Goal: Find specific page/section: Find specific page/section

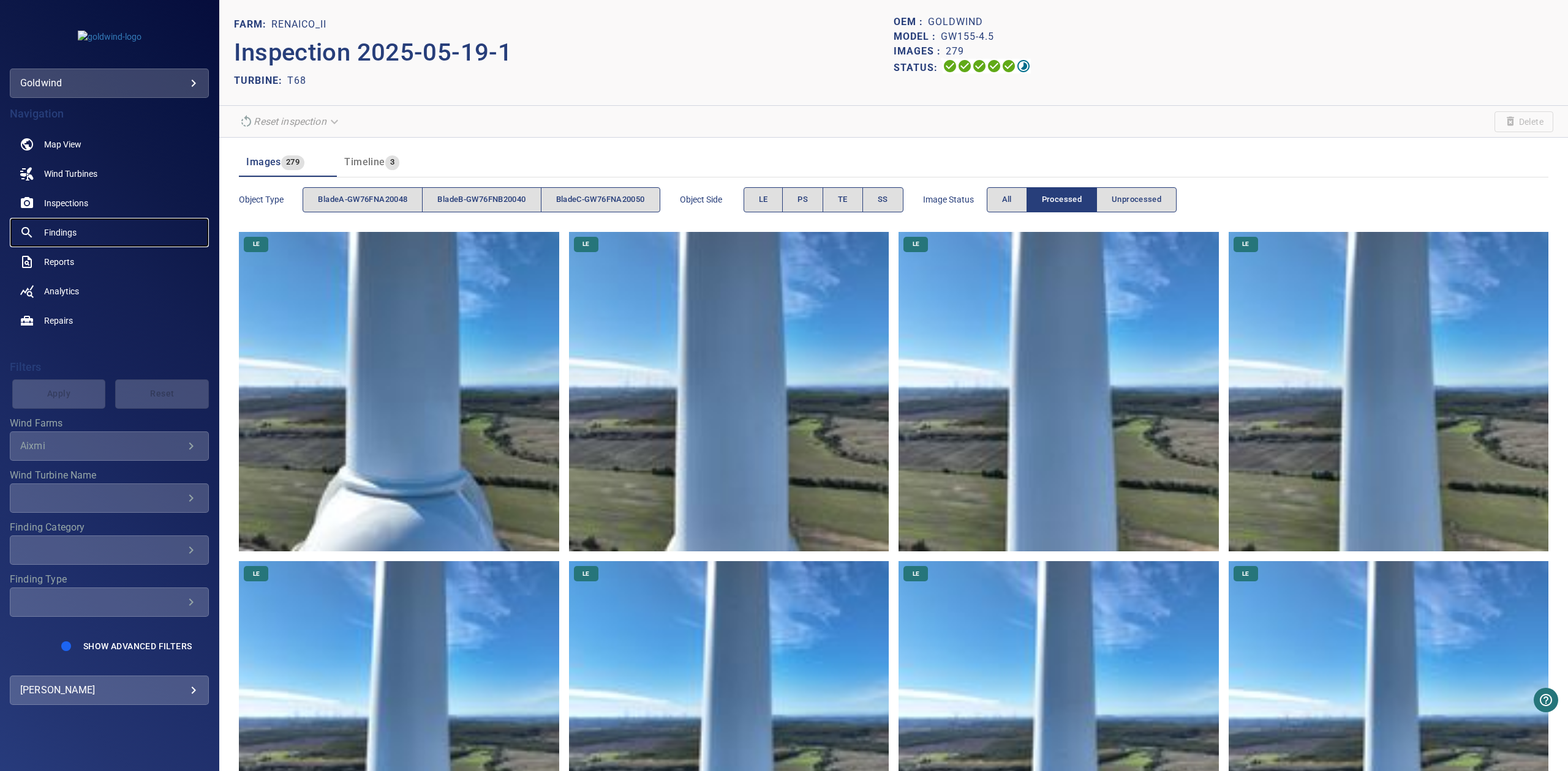
click at [50, 228] on span "Findings" at bounding box center [61, 232] width 33 height 13
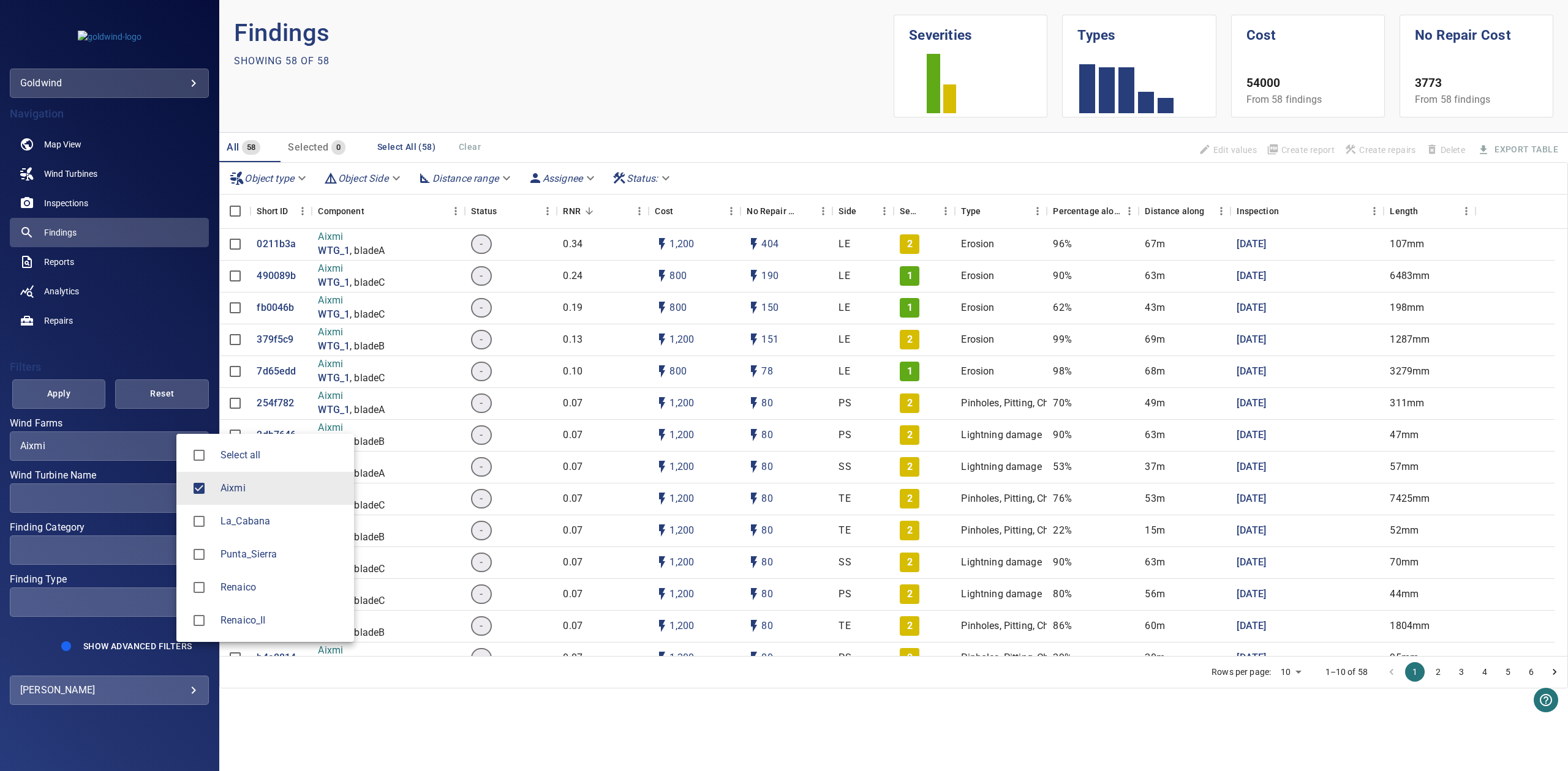
drag, startPoint x: 157, startPoint y: 445, endPoint x: 165, endPoint y: 452, distance: 10.6
click at [155, 445] on body "**********" at bounding box center [784, 385] width 1568 height 771
drag, startPoint x: 241, startPoint y: 618, endPoint x: 216, endPoint y: 525, distance: 96.3
click at [241, 619] on span "Renaico_II" at bounding box center [282, 620] width 123 height 14
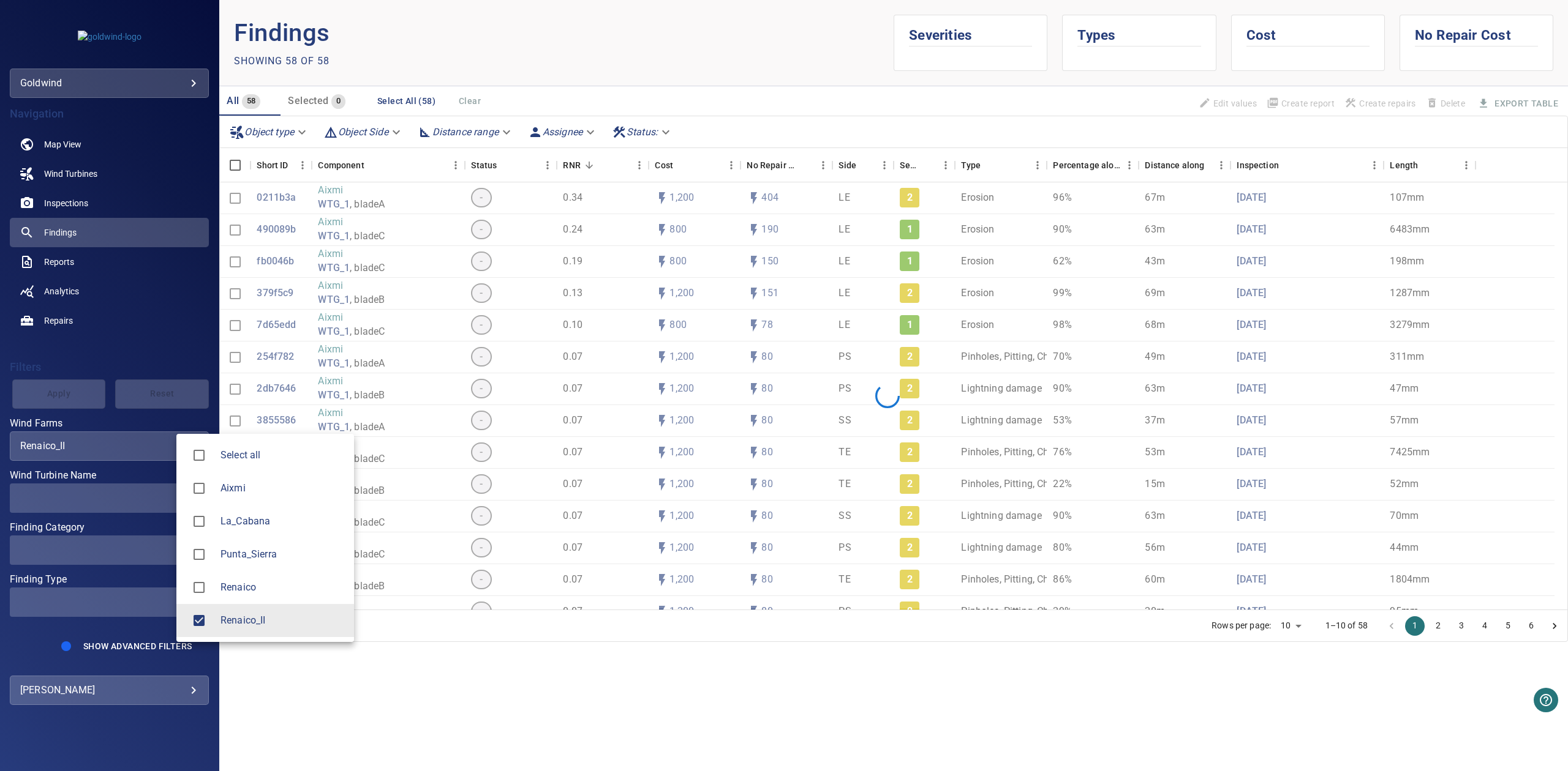
type input "**********"
click at [135, 498] on div at bounding box center [784, 385] width 1568 height 771
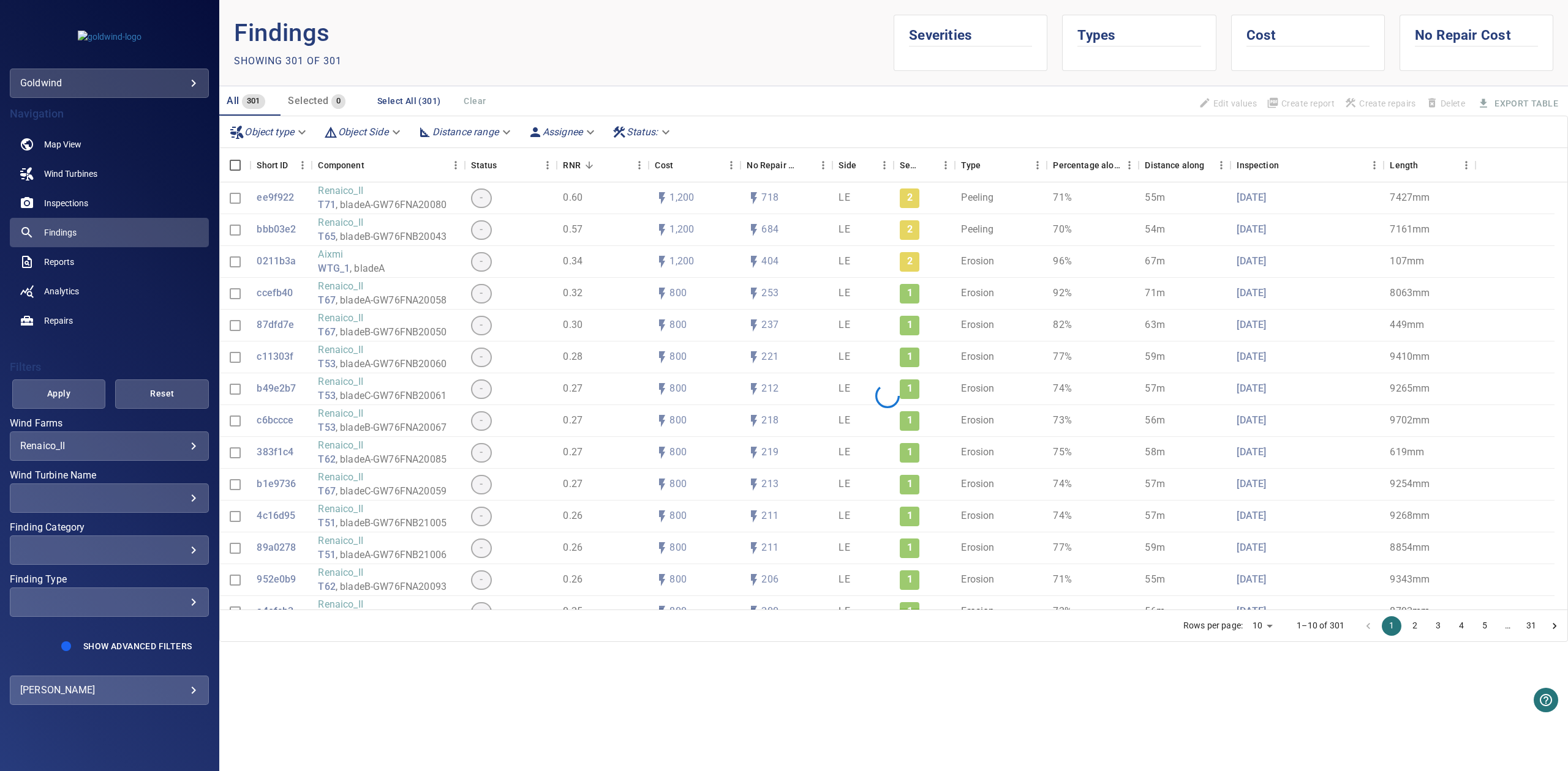
click at [160, 507] on div "​ ​" at bounding box center [109, 498] width 199 height 30
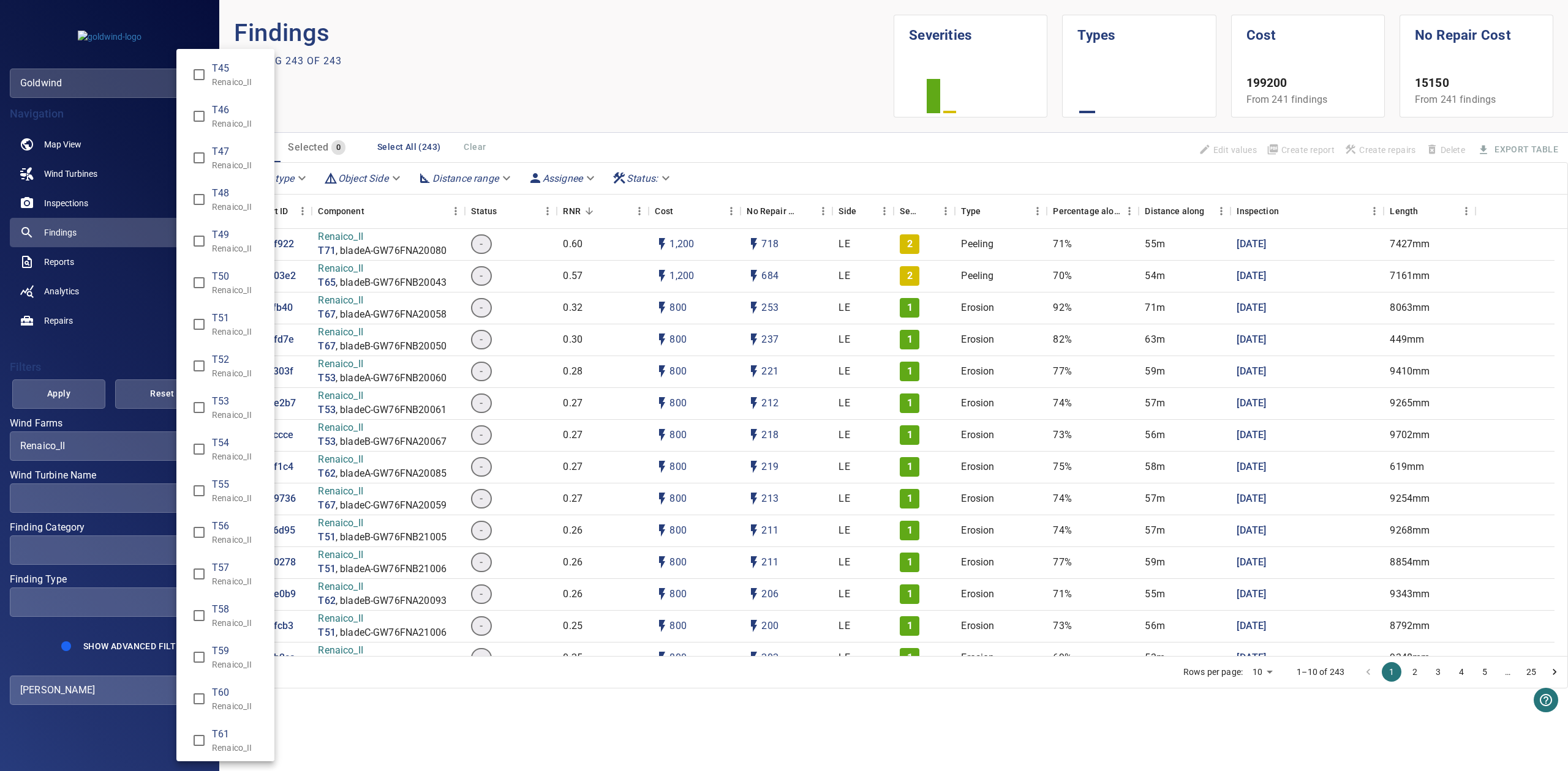
scroll to position [630, 0]
type input "**********"
click at [91, 402] on div "Wind Turbine Name" at bounding box center [784, 385] width 1568 height 771
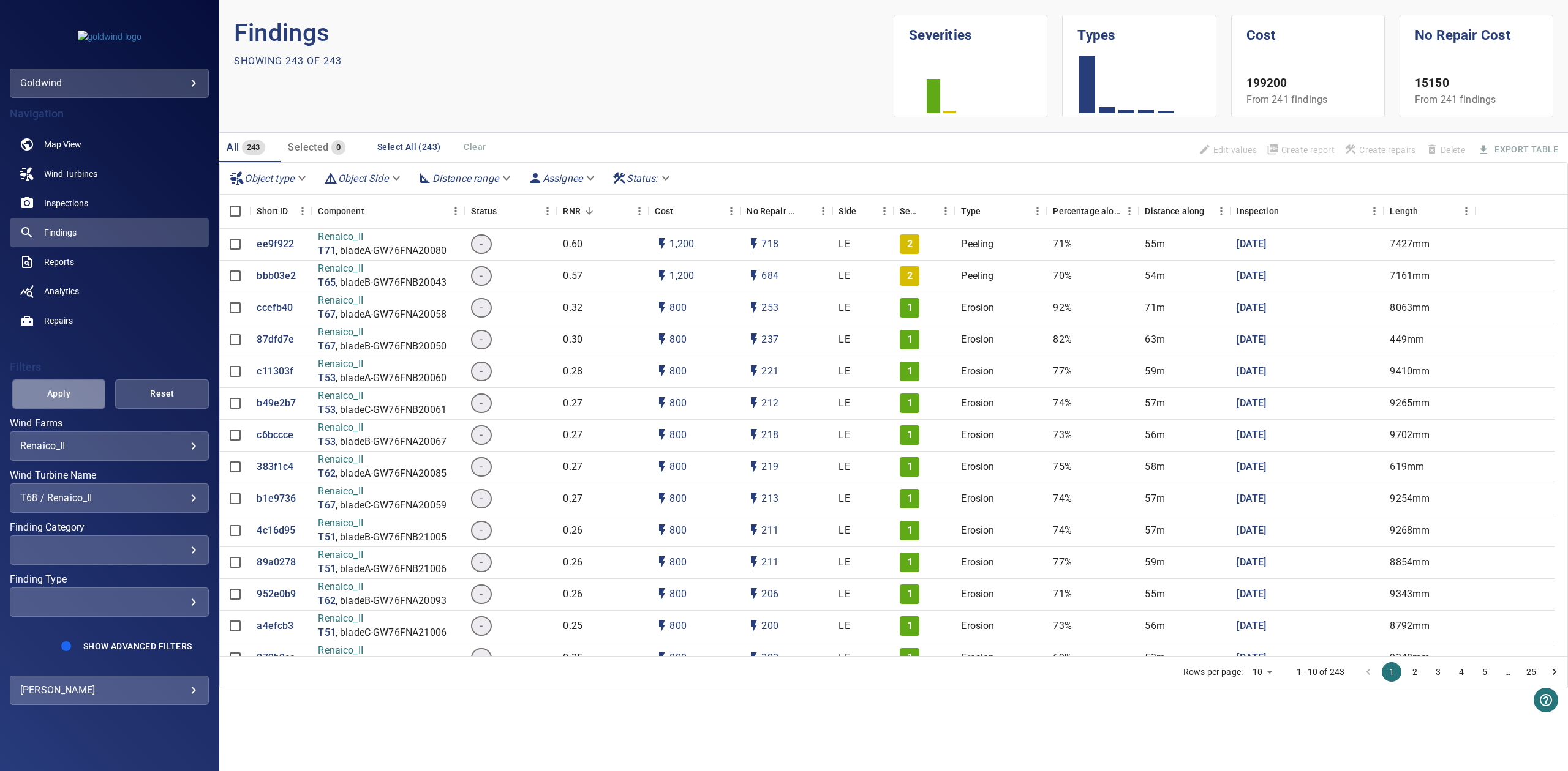
click at [71, 389] on span "Apply" at bounding box center [59, 394] width 63 height 15
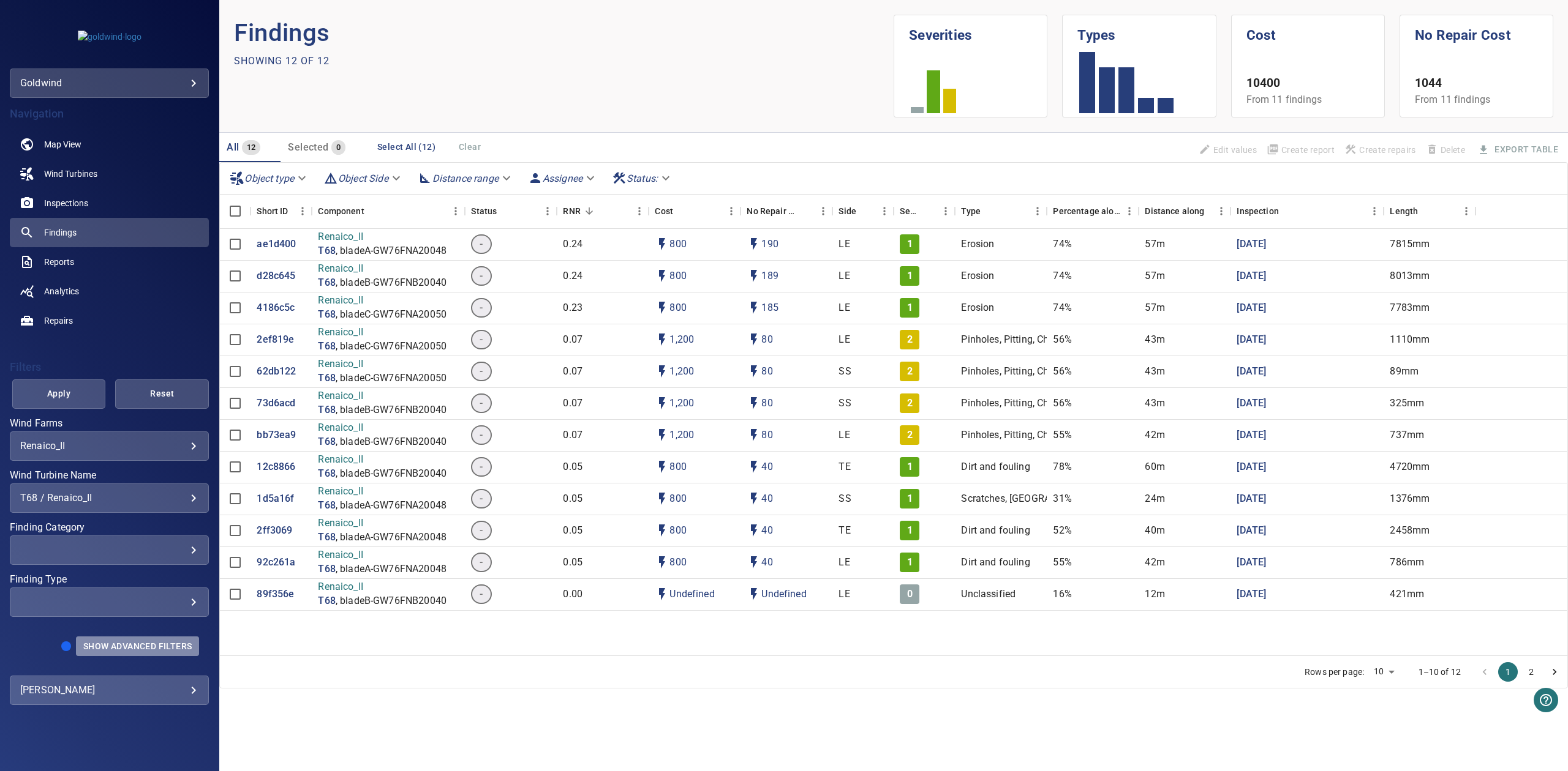
click at [113, 647] on span "Show Advanced Filters" at bounding box center [137, 646] width 109 height 10
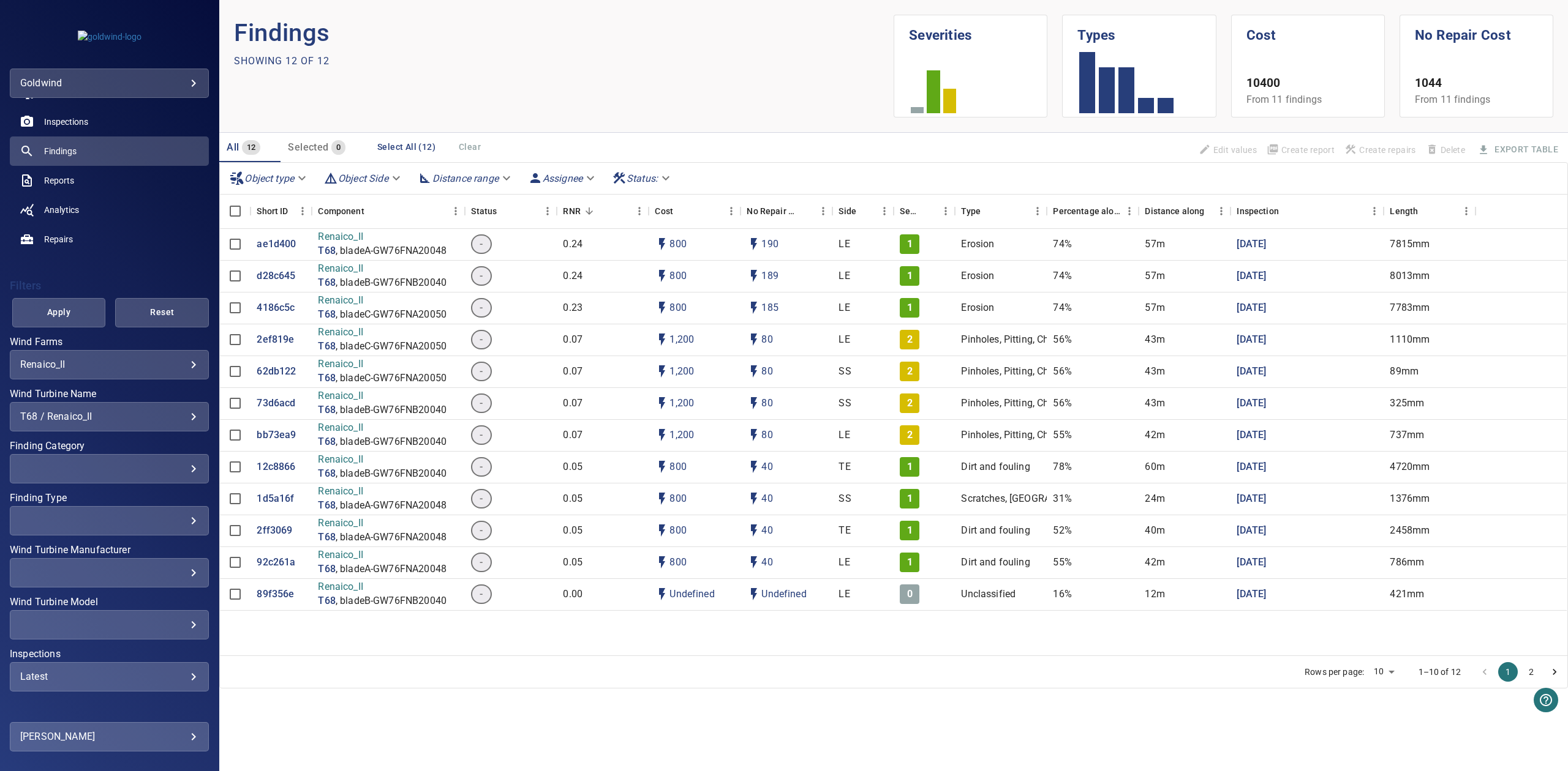
scroll to position [120, 0]
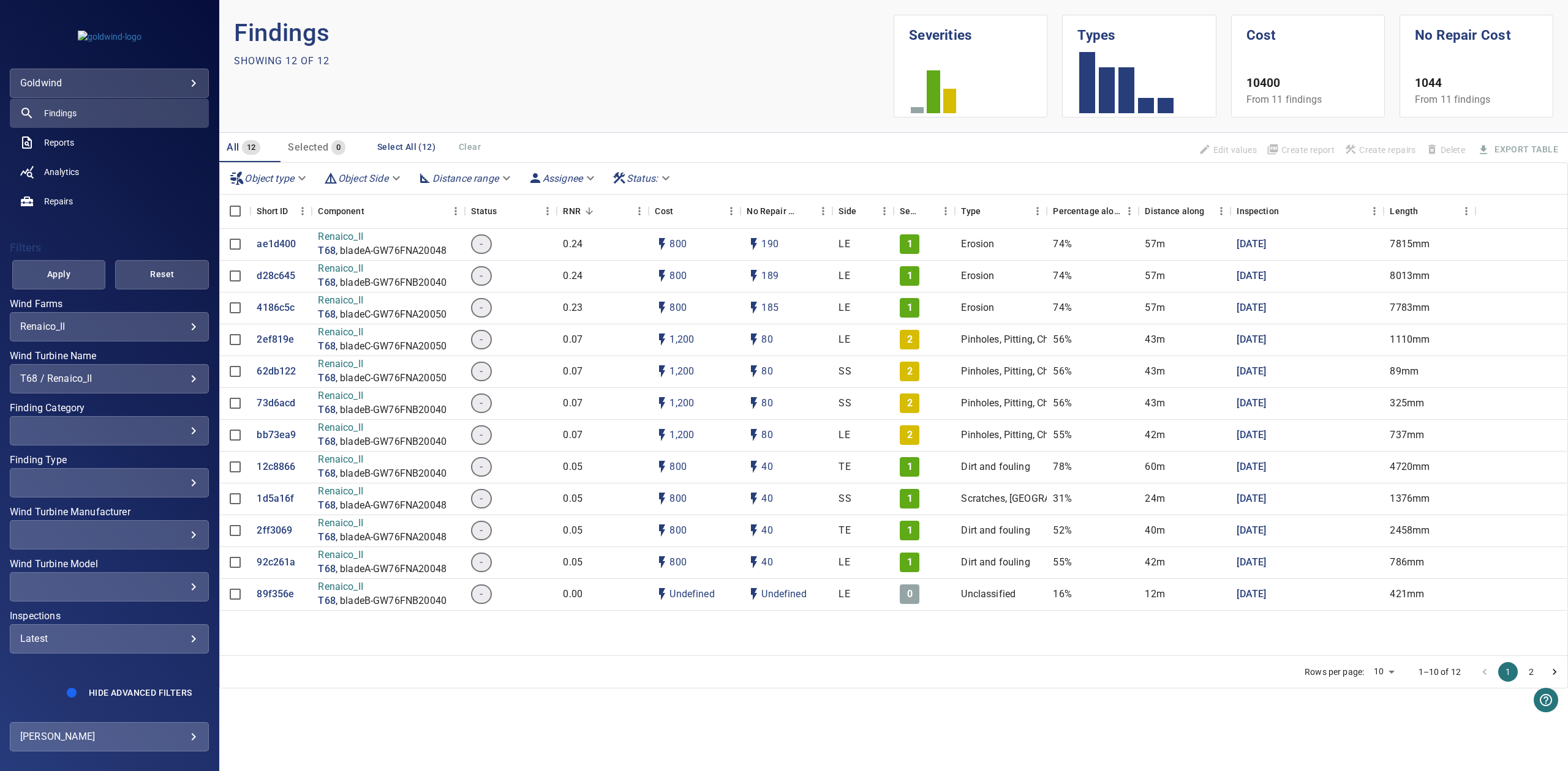
click at [139, 649] on div "Latest ****** ​" at bounding box center [109, 638] width 199 height 30
drag, startPoint x: 225, startPoint y: 691, endPoint x: 225, endPoint y: 656, distance: 35.0
click at [225, 691] on li "2025" at bounding box center [213, 681] width 73 height 33
type input "****"
drag, startPoint x: 55, startPoint y: 292, endPoint x: 55, endPoint y: 284, distance: 8.0
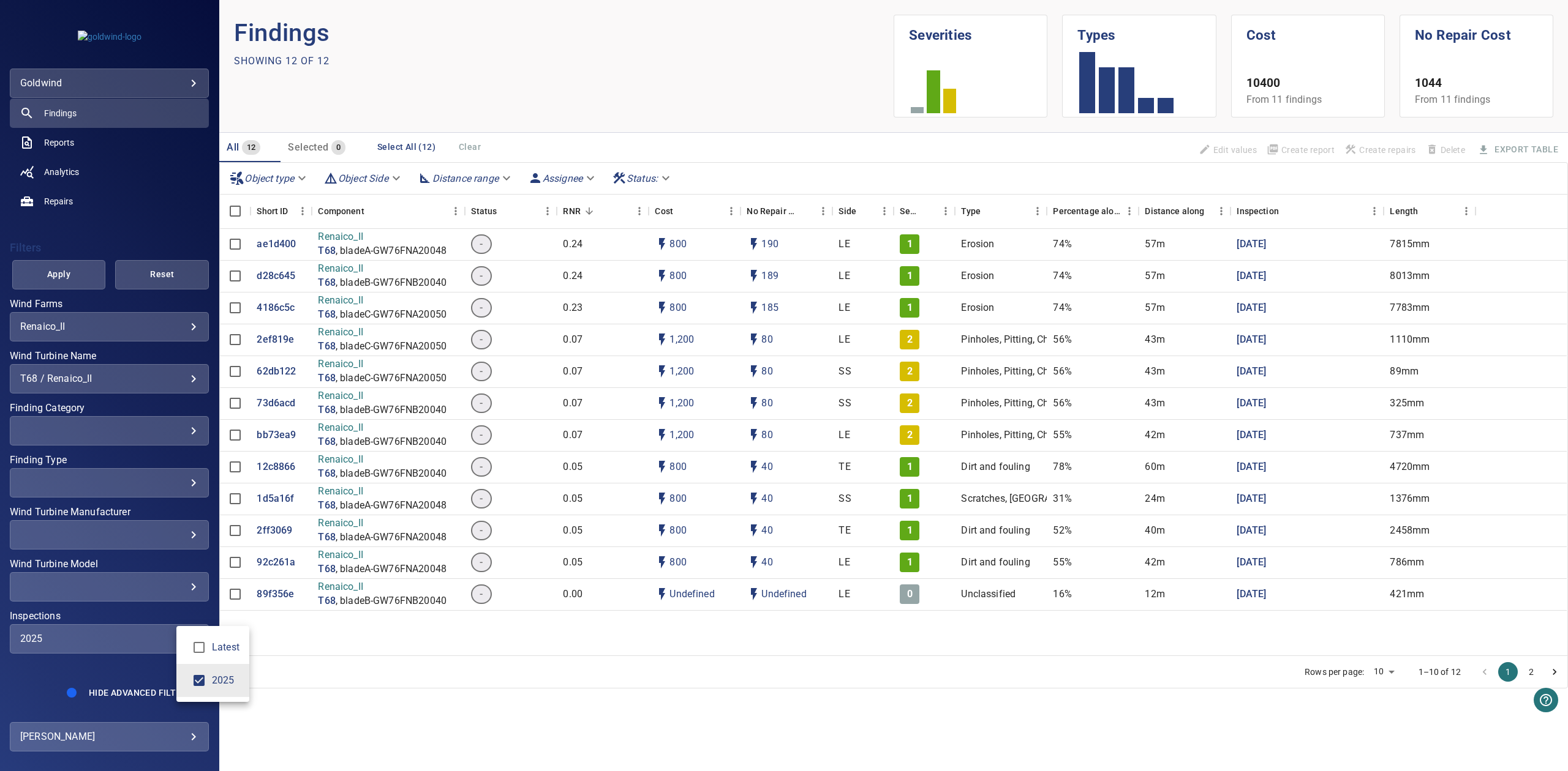
click at [55, 285] on div "Inspections" at bounding box center [784, 385] width 1568 height 771
click at [55, 265] on button "Apply" at bounding box center [59, 274] width 93 height 30
click at [1525, 674] on button "2" at bounding box center [1530, 672] width 19 height 19
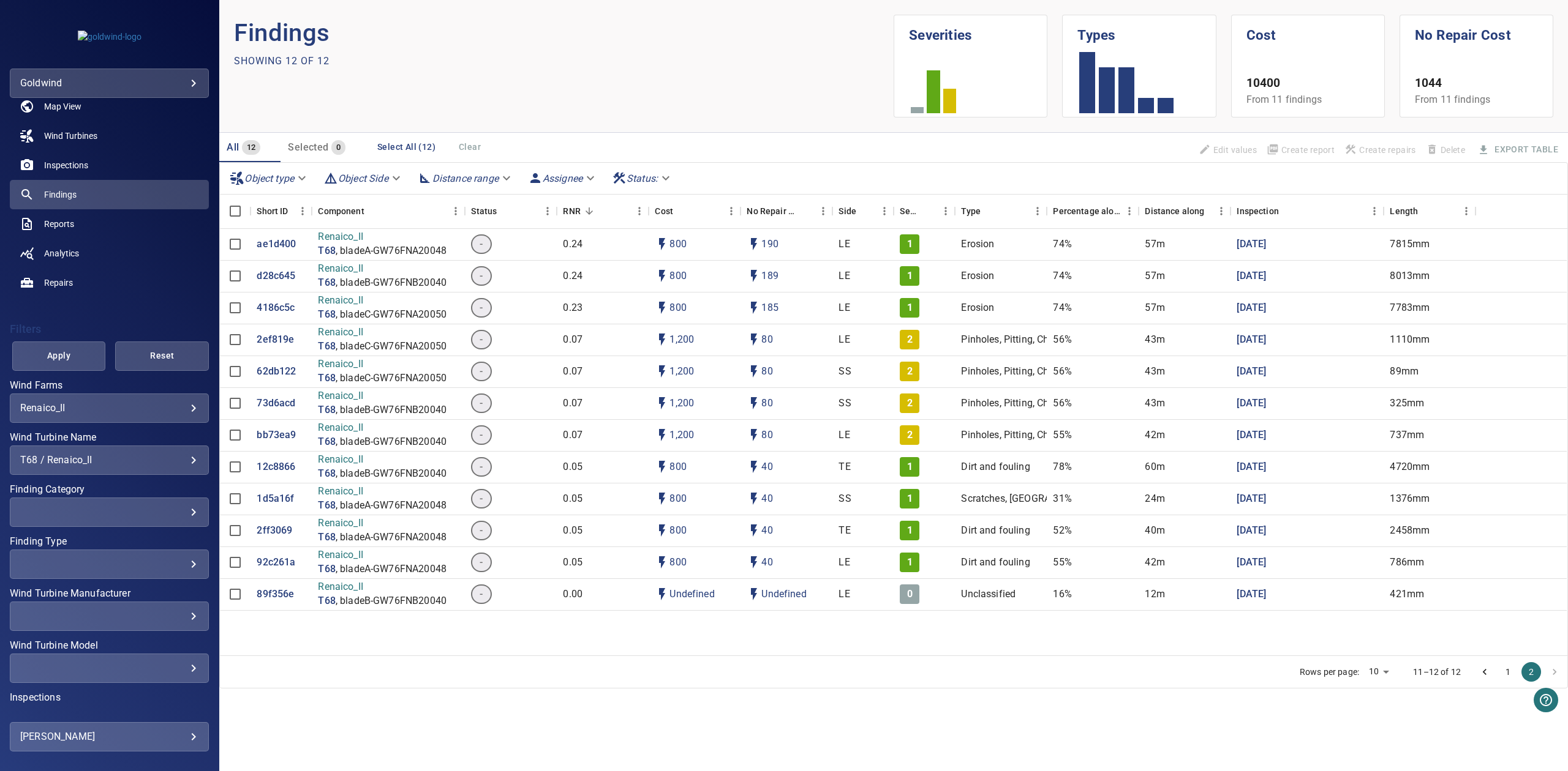
scroll to position [0, 0]
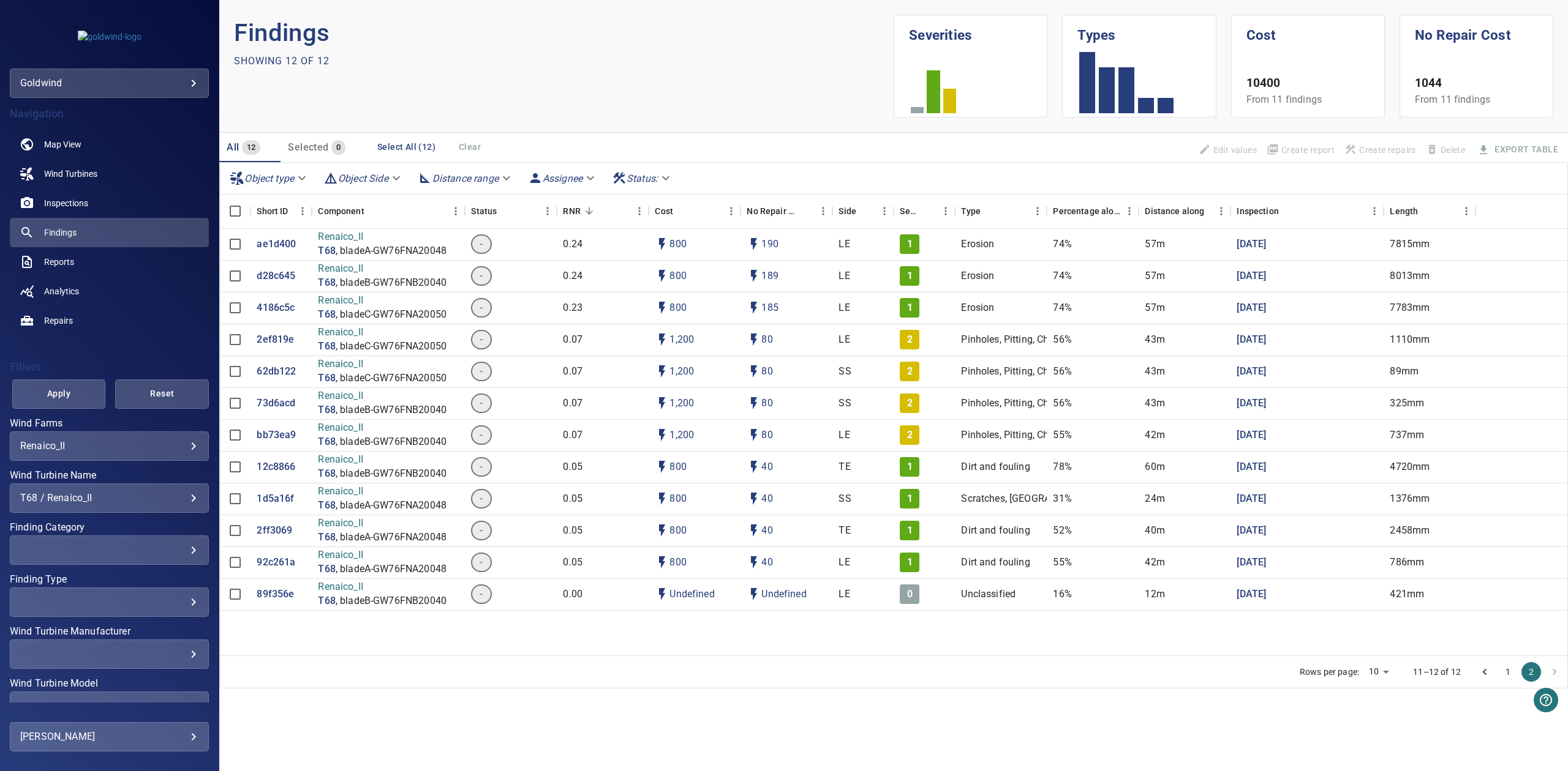
click at [1512, 672] on button "1" at bounding box center [1507, 672] width 19 height 19
click at [1534, 671] on button "2" at bounding box center [1530, 672] width 19 height 19
click at [1516, 677] on li "1" at bounding box center [1507, 672] width 23 height 19
click at [1509, 678] on button "1" at bounding box center [1507, 672] width 19 height 19
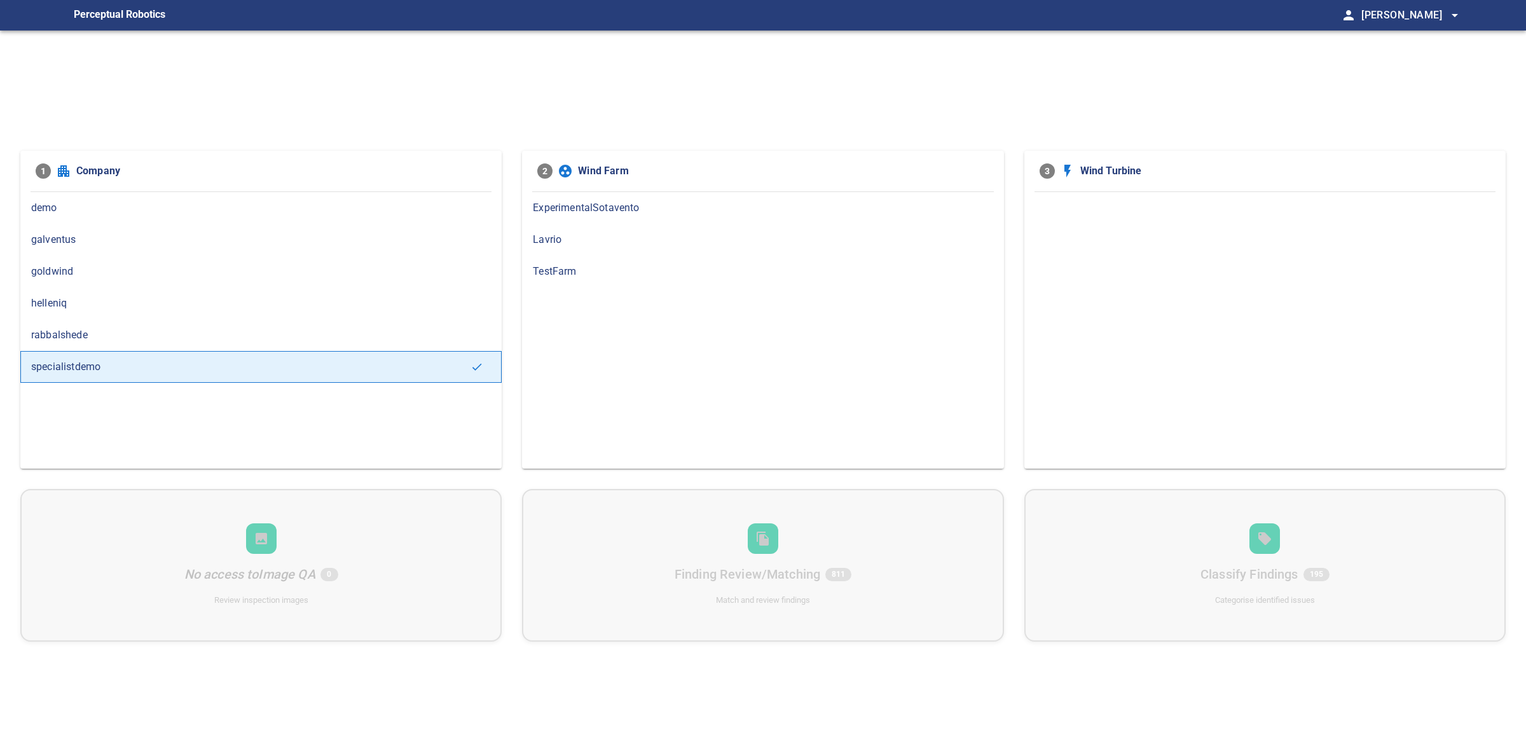
click at [135, 268] on span "goldwind" at bounding box center [261, 271] width 460 height 15
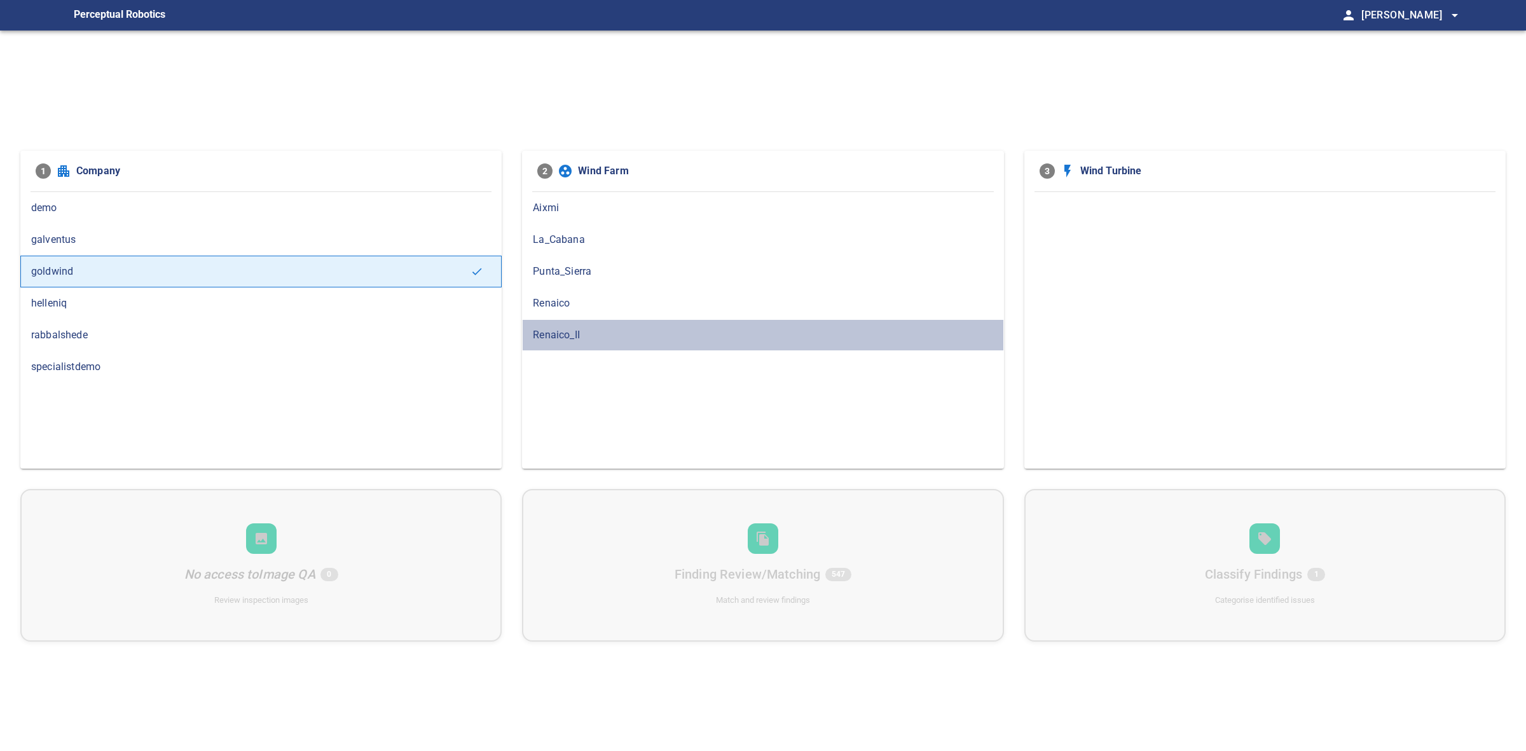
click at [542, 337] on span "Renaico_II" at bounding box center [763, 334] width 460 height 15
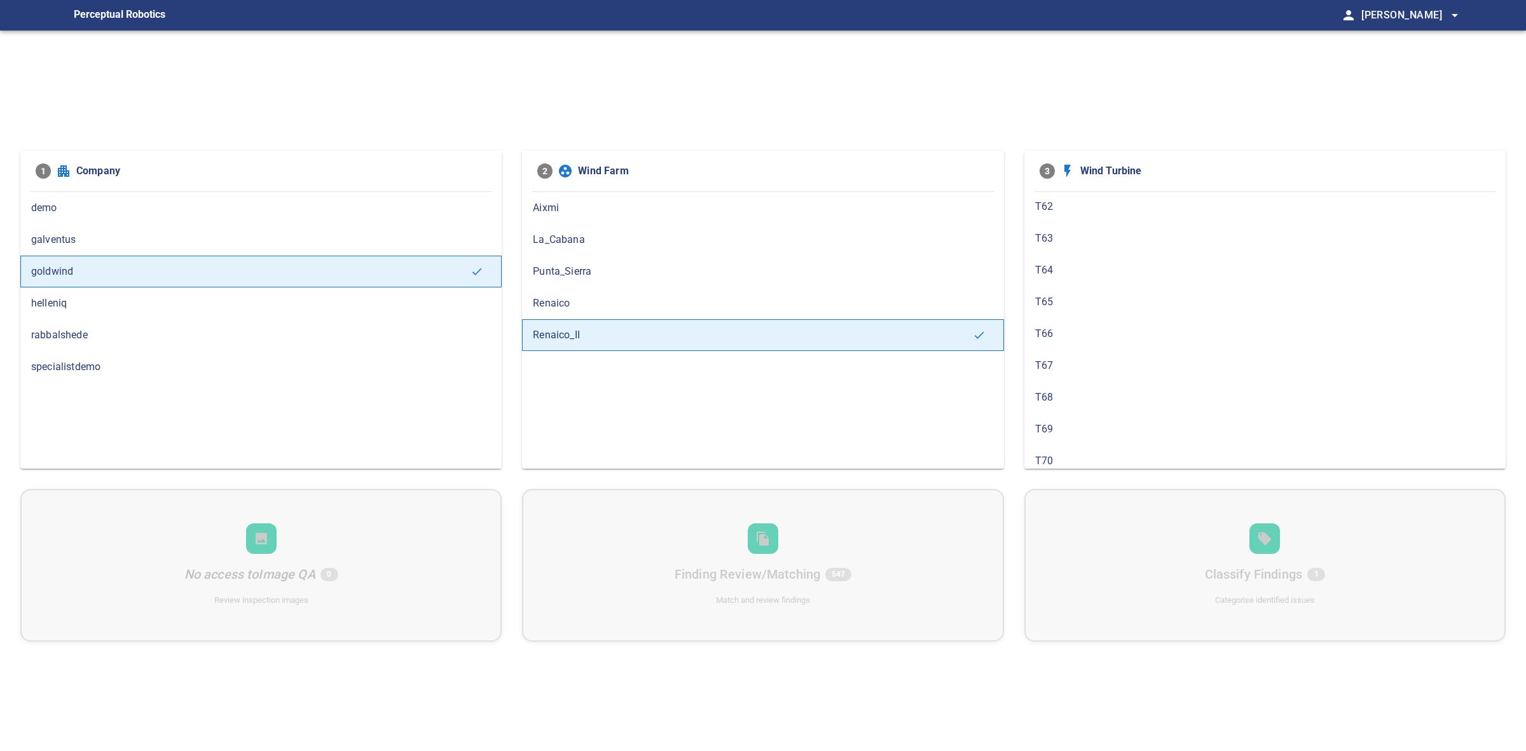
scroll to position [749, 0]
click at [1076, 189] on div "3 Wind Turbine" at bounding box center [1264, 171] width 481 height 41
click at [1080, 195] on span "T68" at bounding box center [1265, 198] width 460 height 15
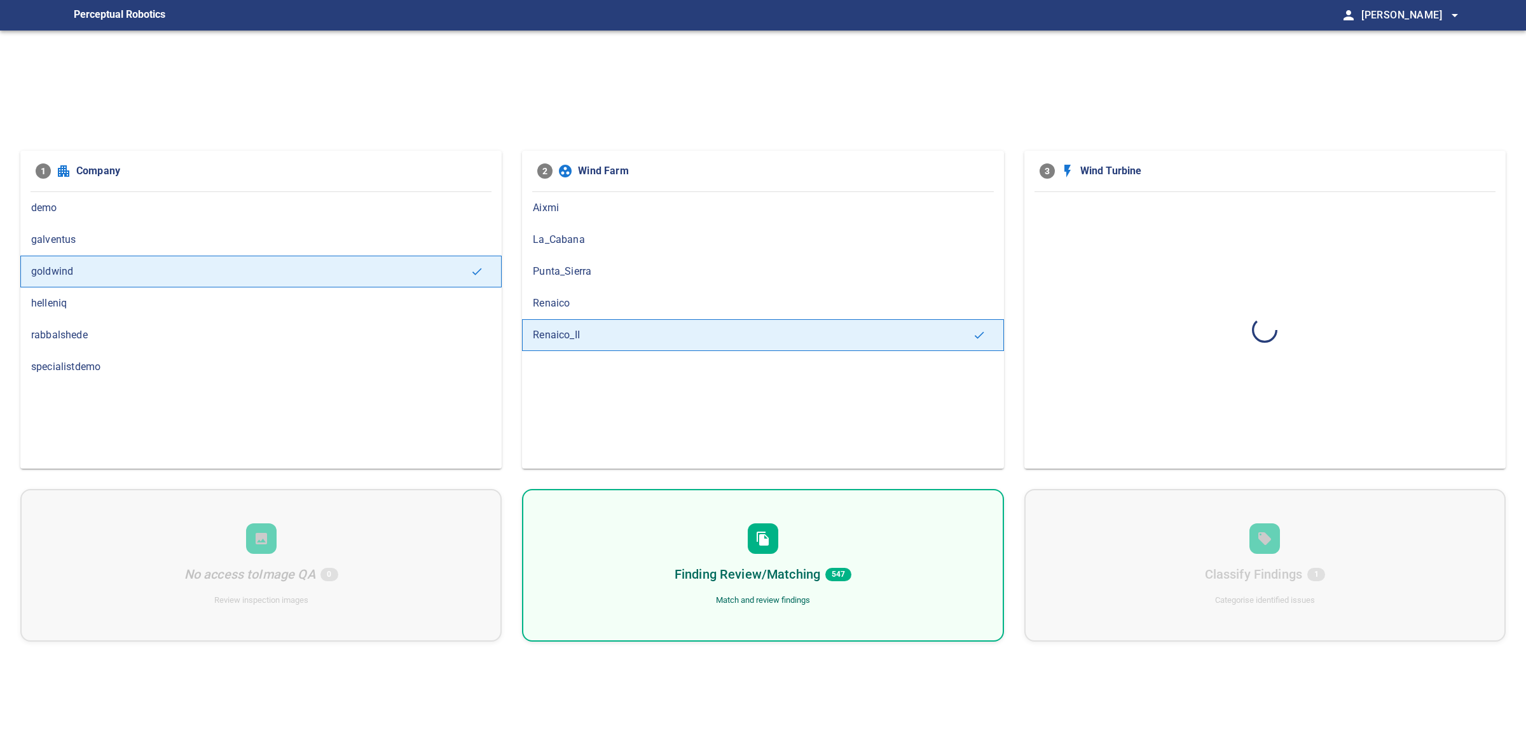
scroll to position [0, 0]
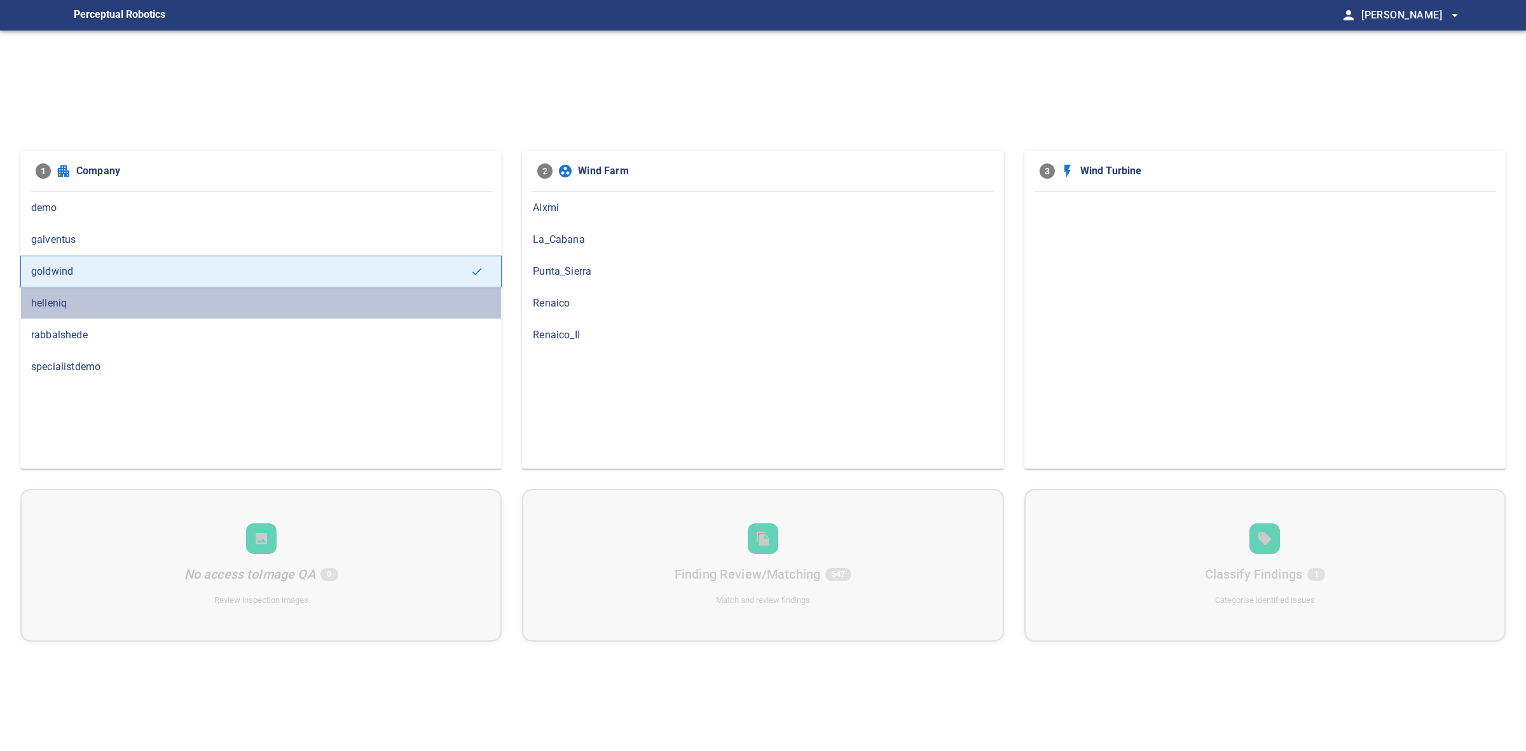
click at [211, 305] on span "helleniq" at bounding box center [261, 303] width 460 height 15
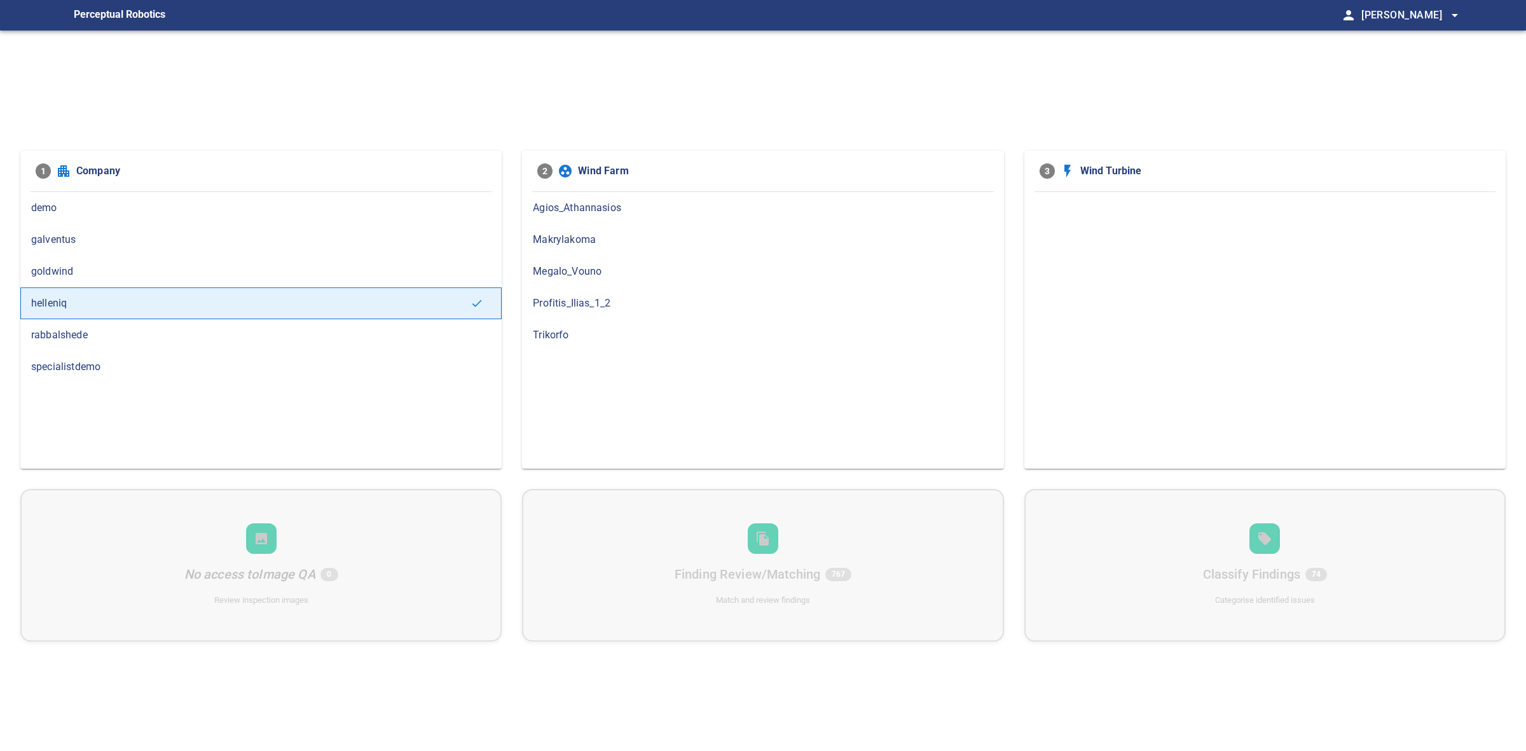
click at [675, 274] on span "Megalo_Vouno" at bounding box center [763, 271] width 460 height 15
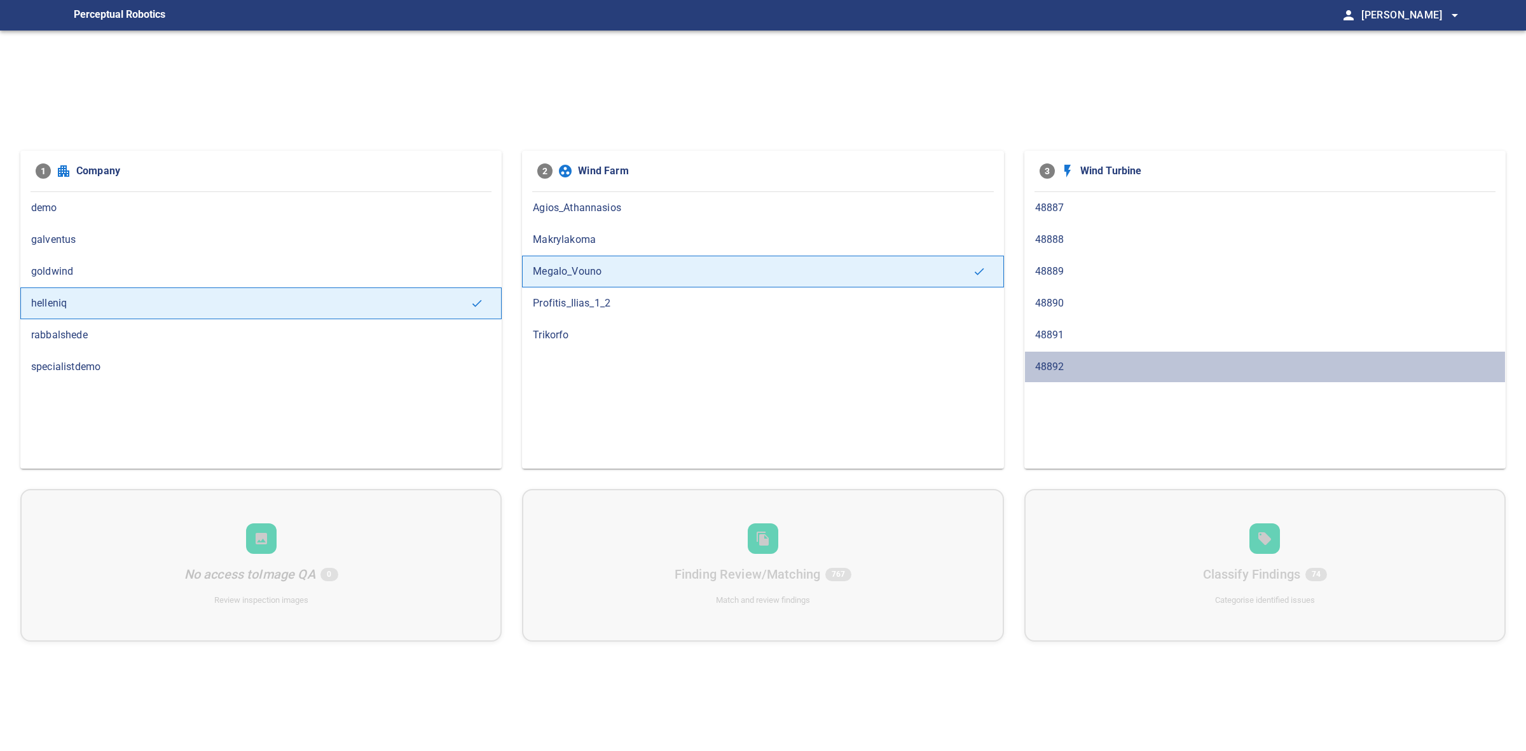
click at [1132, 355] on div "48892" at bounding box center [1264, 367] width 481 height 32
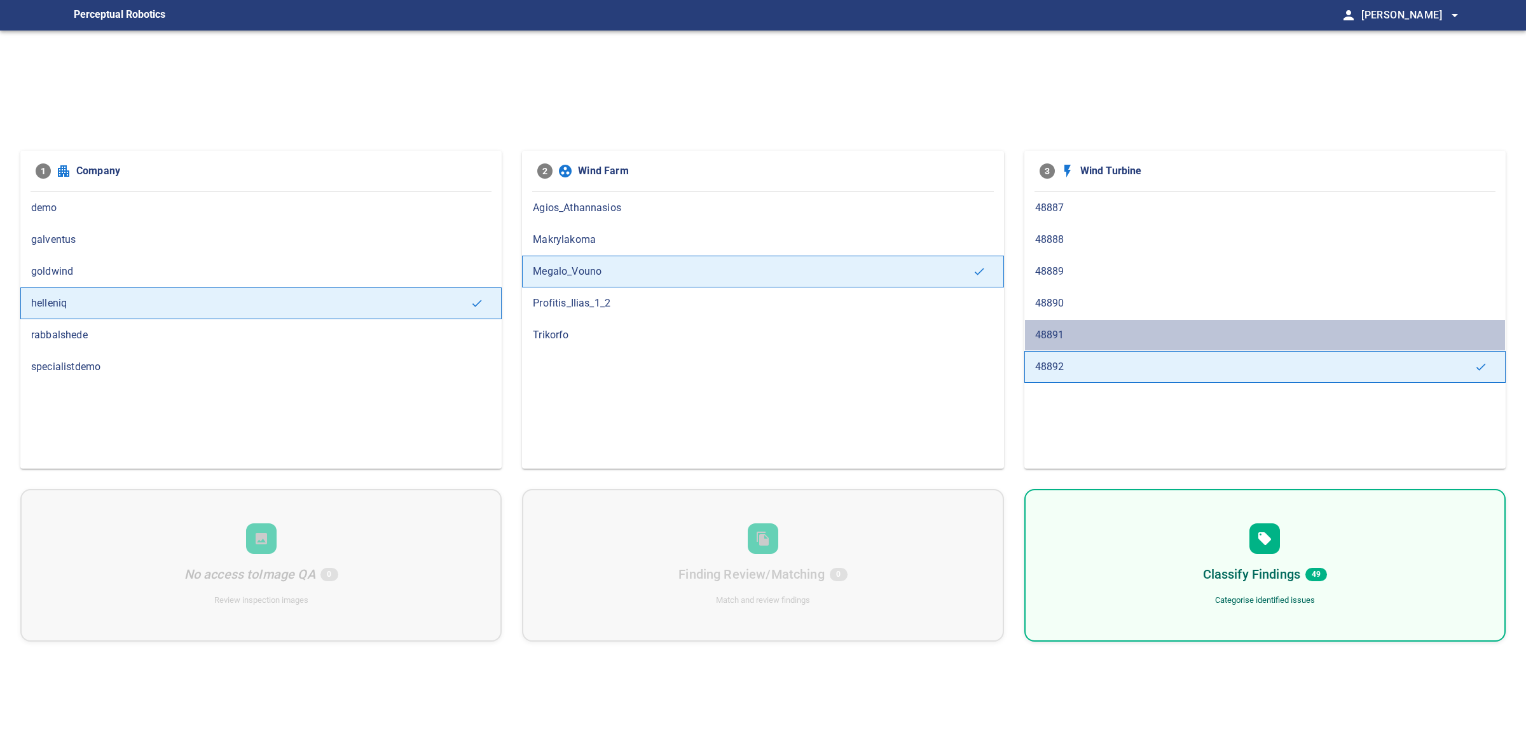
click at [1086, 342] on span "48891" at bounding box center [1265, 334] width 460 height 15
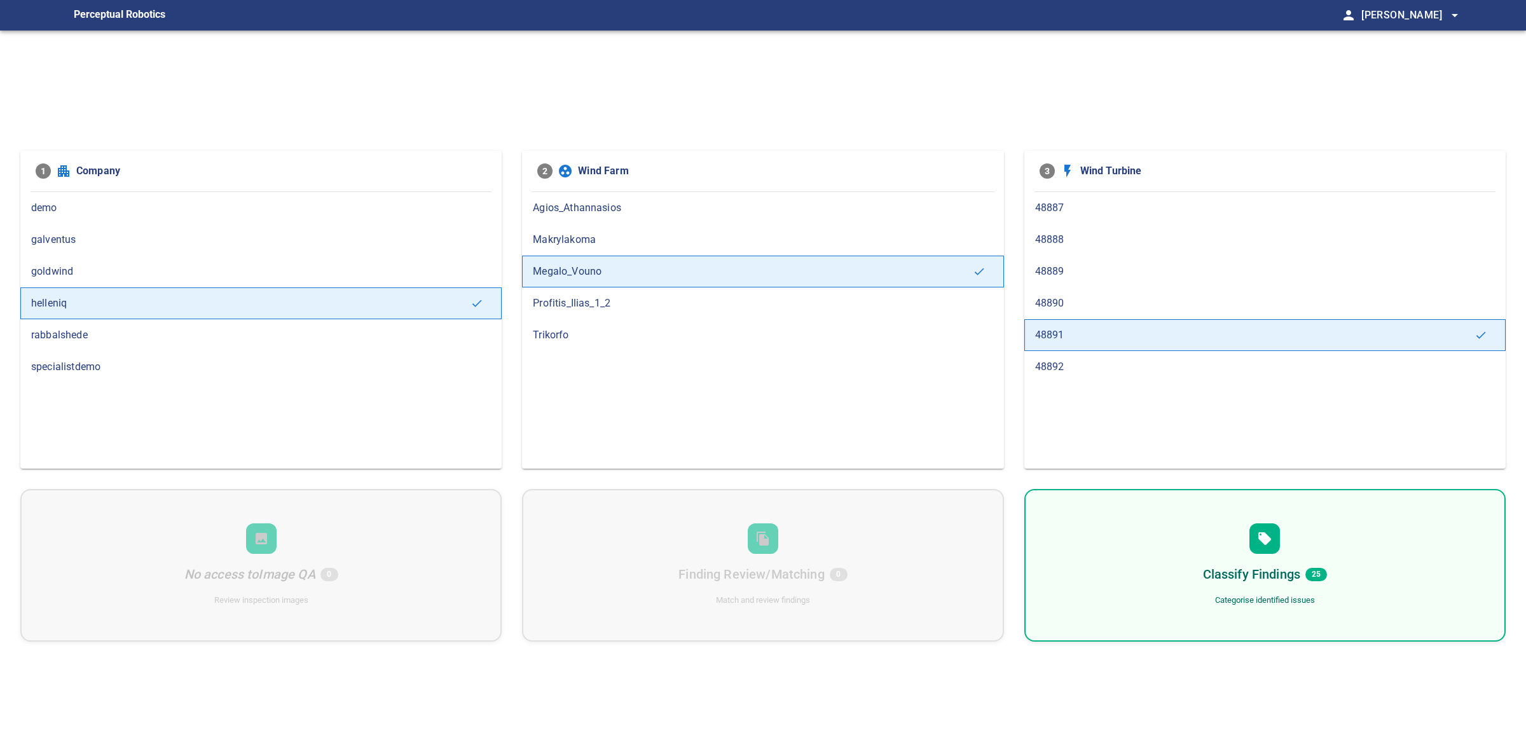
click at [1081, 301] on span "48890" at bounding box center [1265, 303] width 460 height 15
